Goal: Information Seeking & Learning: Learn about a topic

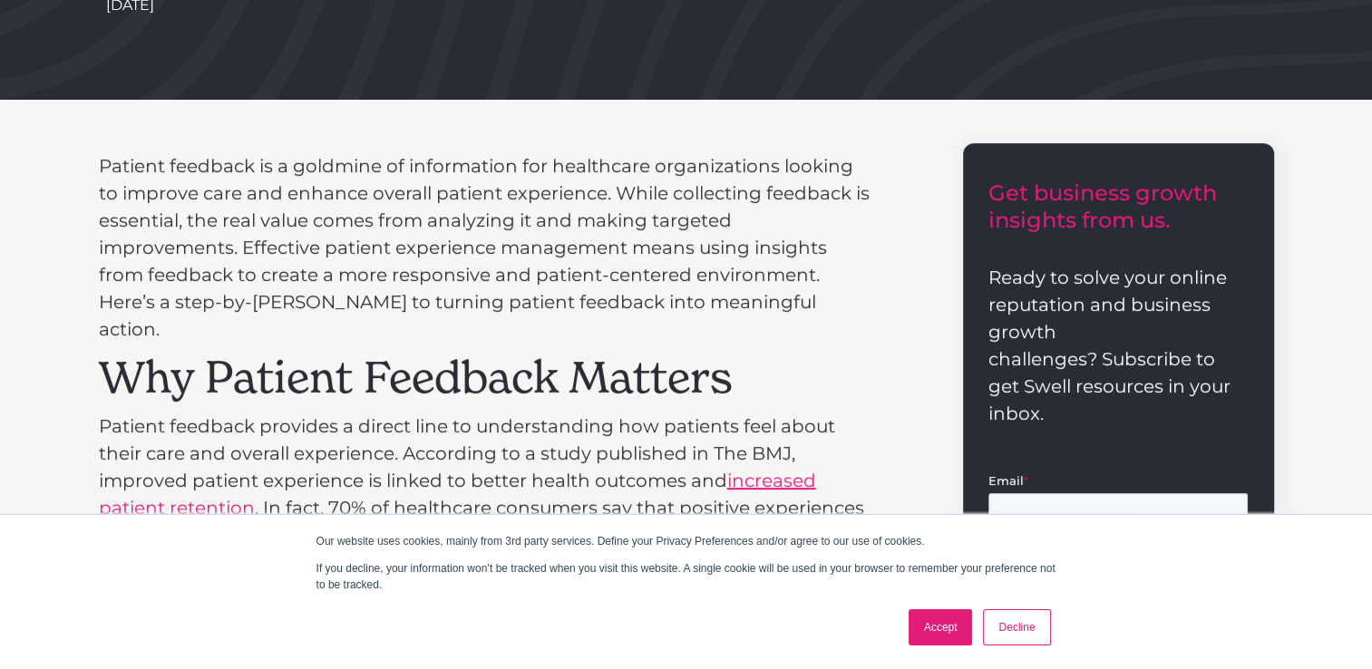
scroll to position [595, 0]
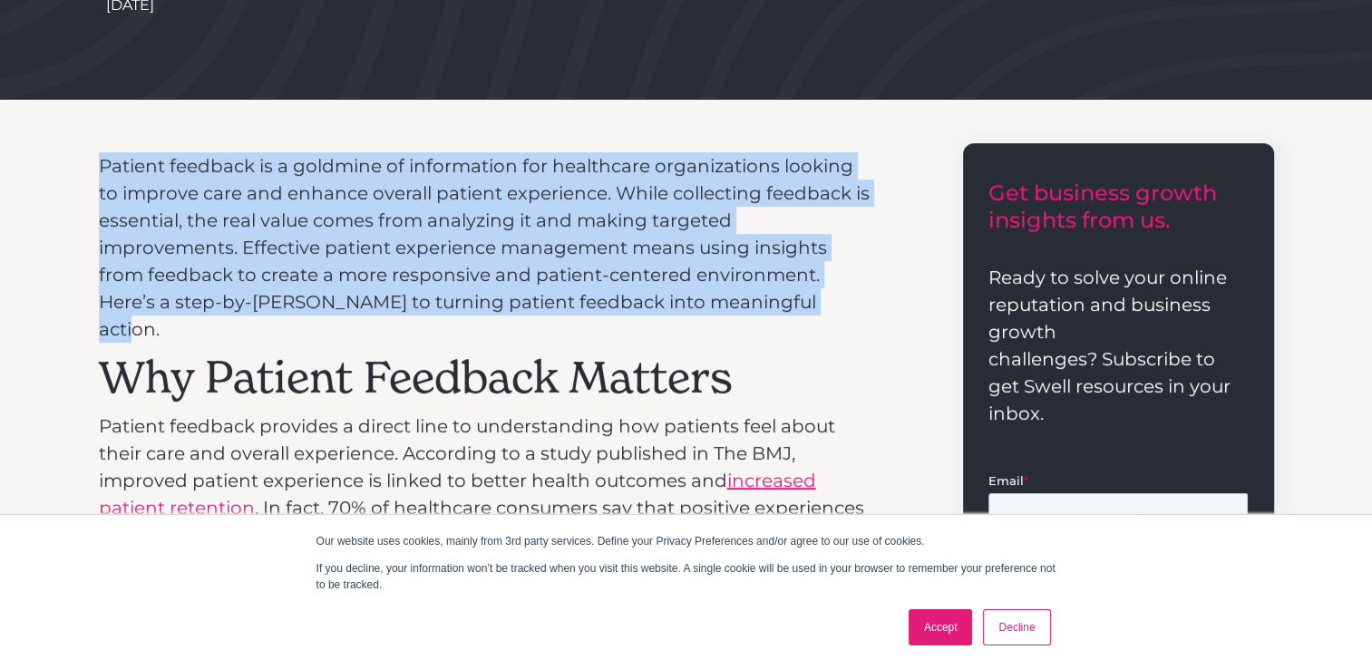
drag, startPoint x: 91, startPoint y: 161, endPoint x: 643, endPoint y: 296, distance: 568.4
click at [407, 201] on p "Patient feedback is a goldmine of information for healthcare organizations look…" at bounding box center [487, 247] width 776 height 190
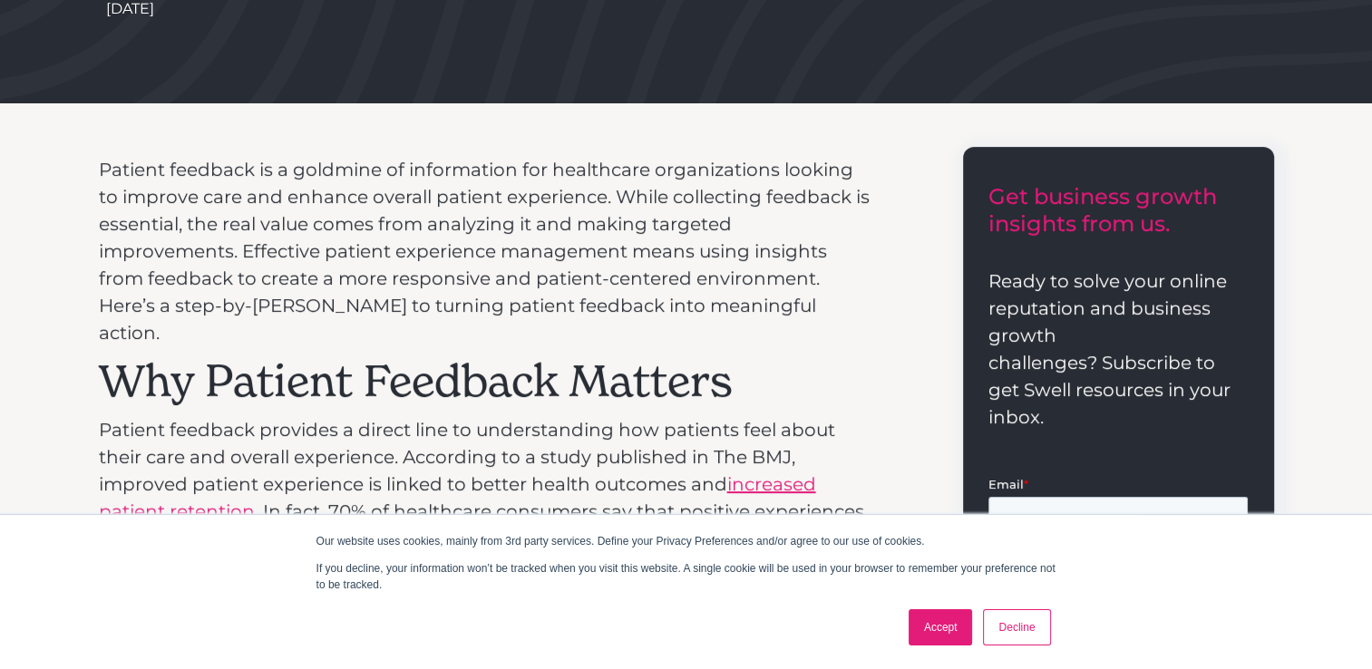
scroll to position [588, 0]
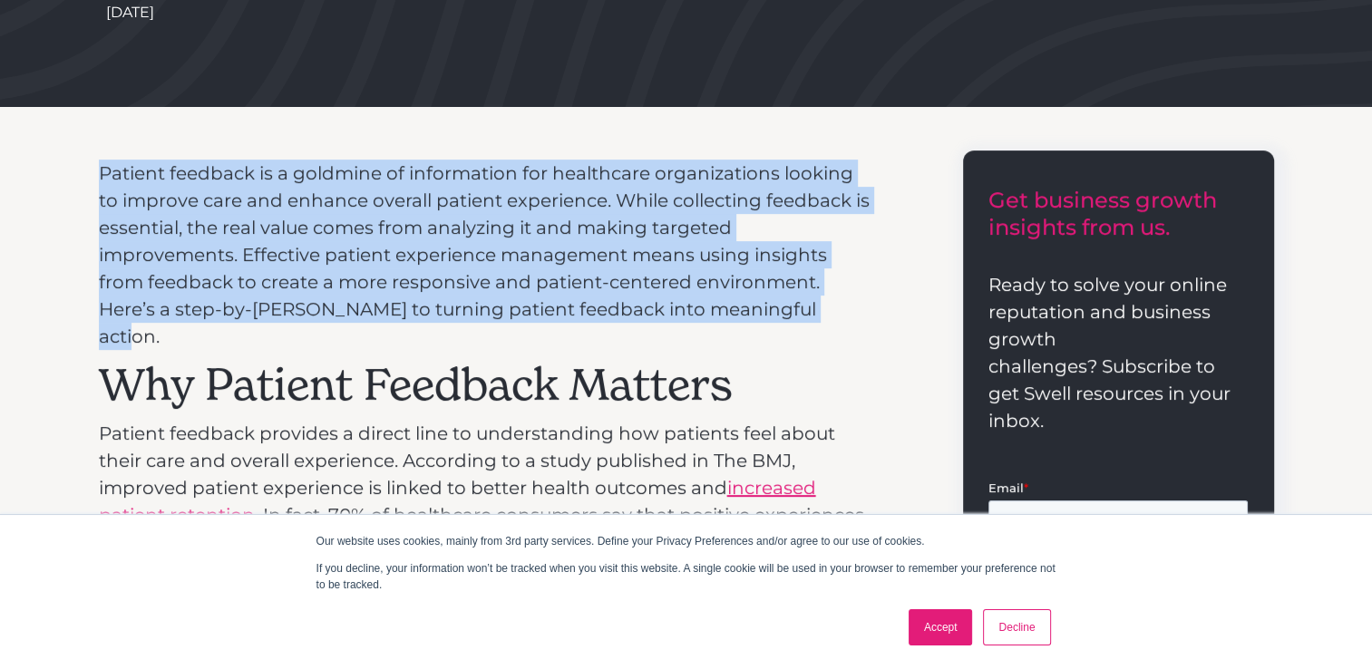
drag, startPoint x: 101, startPoint y: 161, endPoint x: 629, endPoint y: 302, distance: 547.1
click at [629, 302] on p "Patient feedback is a goldmine of information for healthcare organizations look…" at bounding box center [487, 255] width 776 height 190
copy p "Patient feedback is a goldmine of information for healthcare organizations look…"
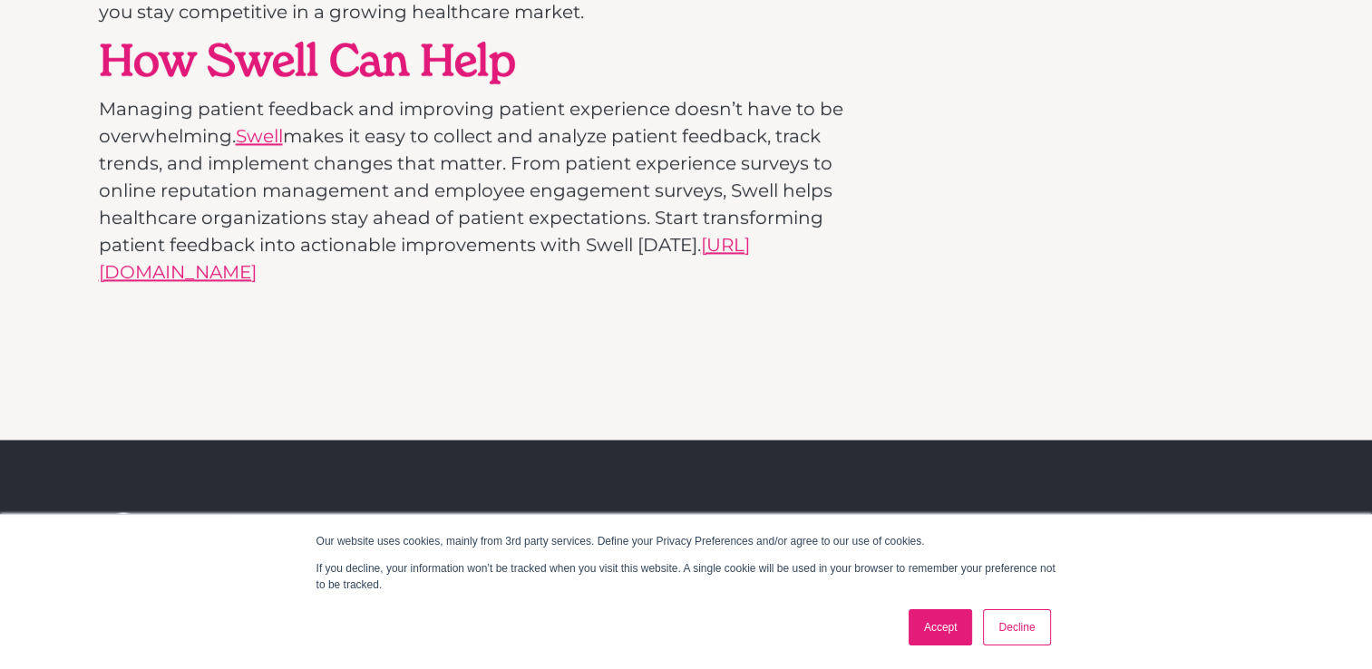
scroll to position [3067, 0]
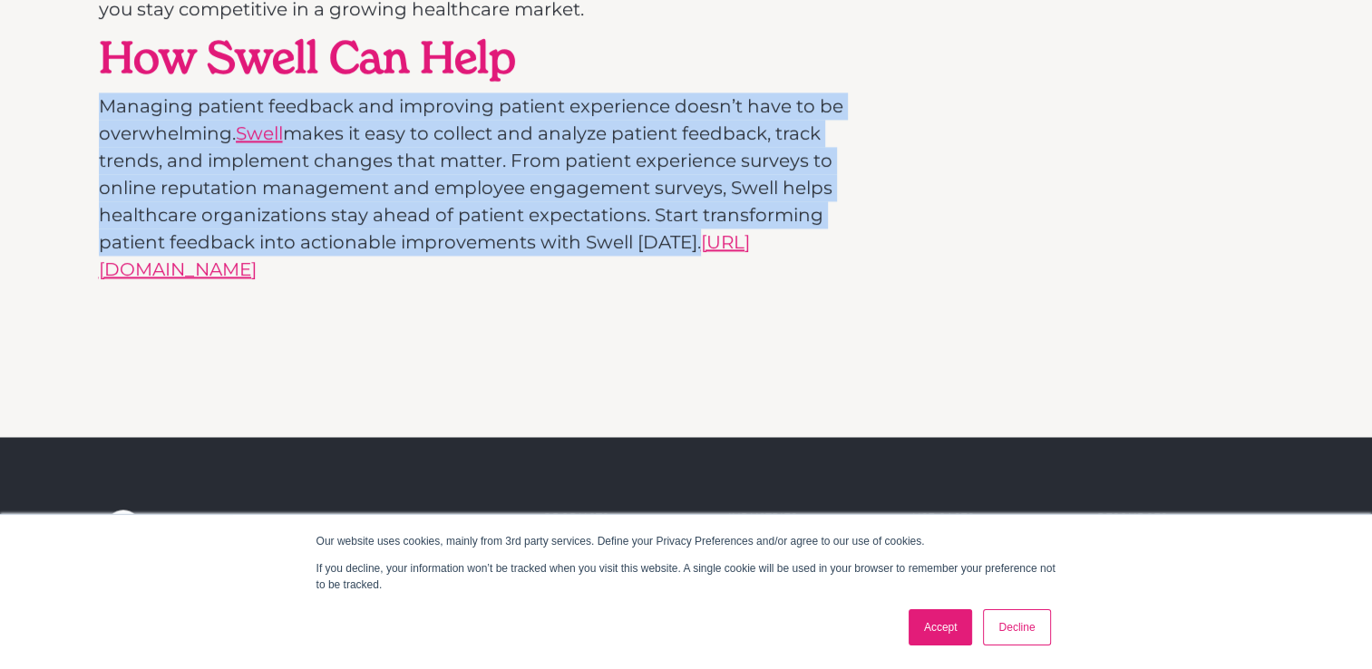
drag, startPoint x: 92, startPoint y: 79, endPoint x: 156, endPoint y: 245, distance: 178.0
drag, startPoint x: 156, startPoint y: 245, endPoint x: 318, endPoint y: 151, distance: 187.7
copy p "Managing patient feedback and improving patient experience doesn’t have to be o…"
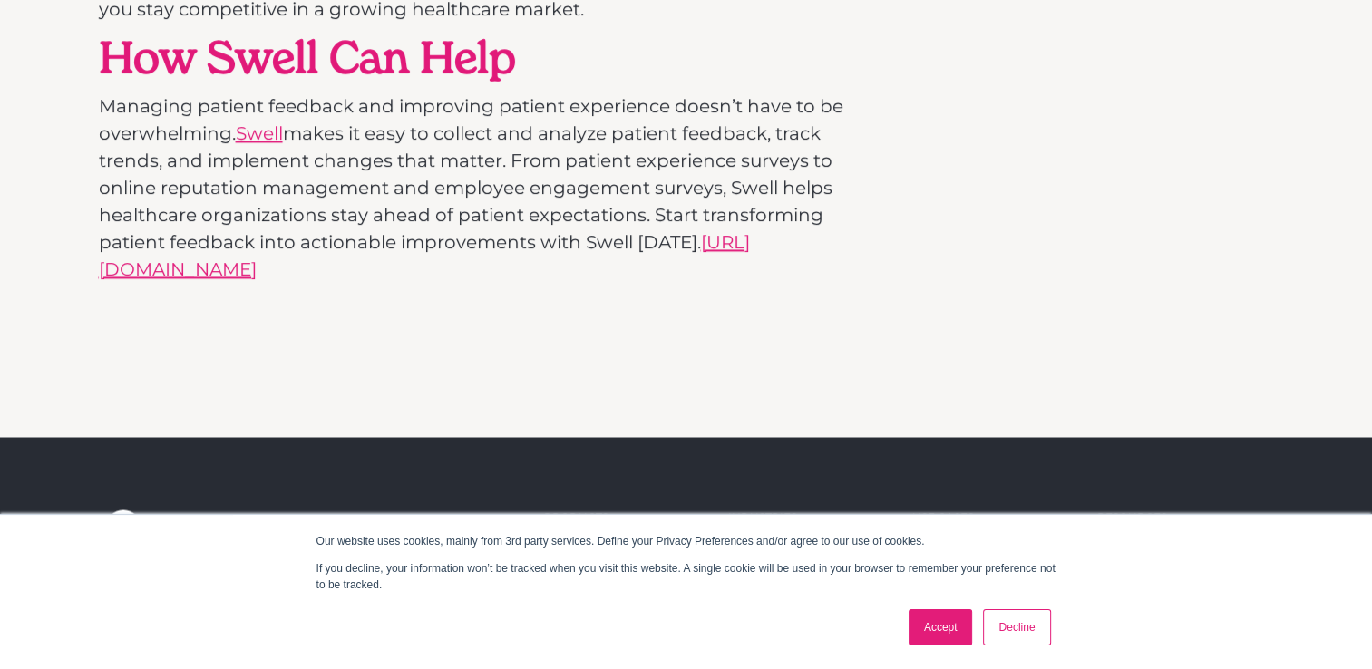
drag, startPoint x: 544, startPoint y: 241, endPoint x: 150, endPoint y: 248, distance: 394.5
click at [150, 248] on p "Managing patient feedback and improving patient experience doesn’t have to be o…" at bounding box center [487, 188] width 776 height 190
drag, startPoint x: 150, startPoint y: 248, endPoint x: 257, endPoint y: 234, distance: 107.9
copy p ". [URL][DOMAIN_NAME]"
